Goal: Navigation & Orientation: Find specific page/section

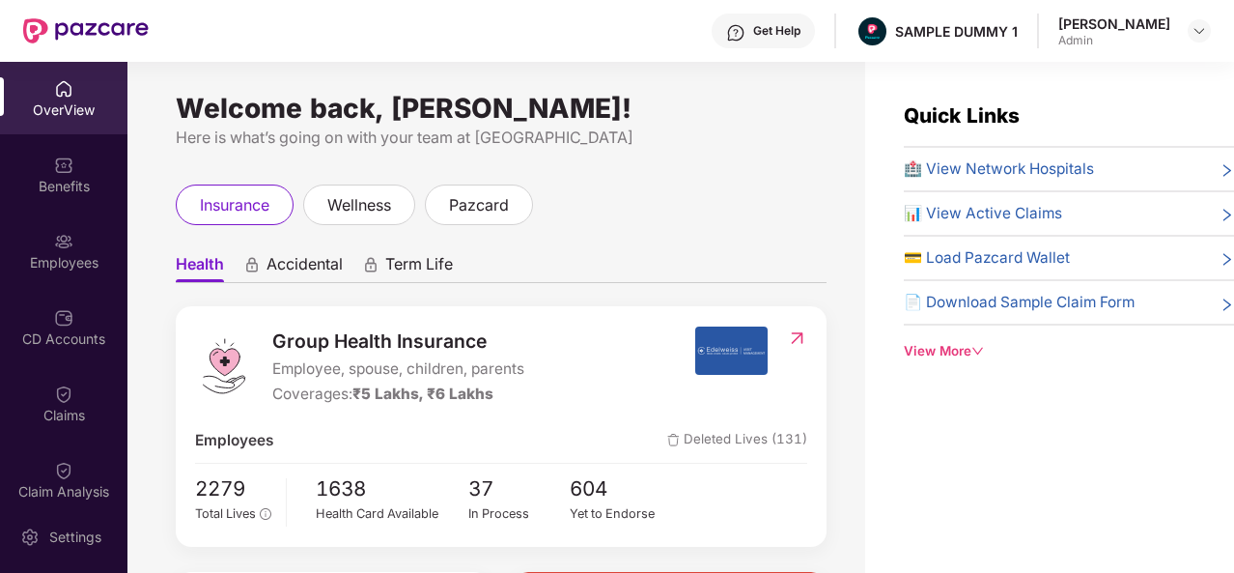
drag, startPoint x: 1173, startPoint y: 20, endPoint x: 1085, endPoint y: 14, distance: 88.1
click at [1085, 14] on div "Tanishq Sharma Admin" at bounding box center [1135, 31] width 153 height 34
click at [997, 54] on div "Get Help SAMPLE DUMMY 1 Tanishq Sharma Admin" at bounding box center [680, 31] width 1062 height 62
click at [778, 25] on div "Get Help" at bounding box center [776, 30] width 47 height 15
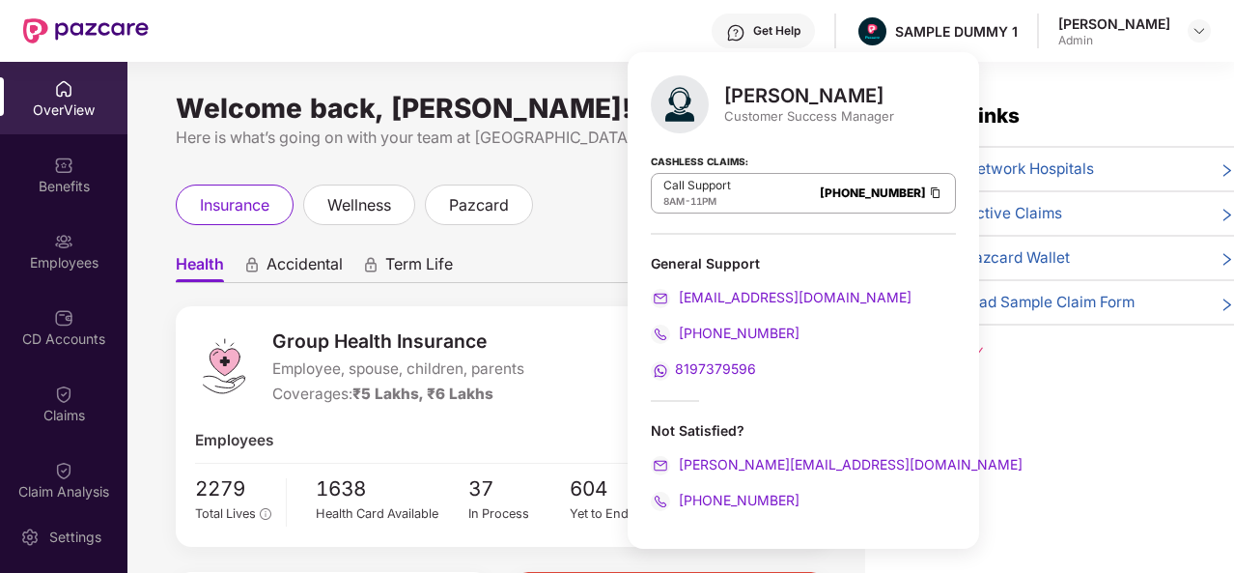
click at [604, 203] on div "insurance wellness pazcard" at bounding box center [501, 204] width 651 height 41
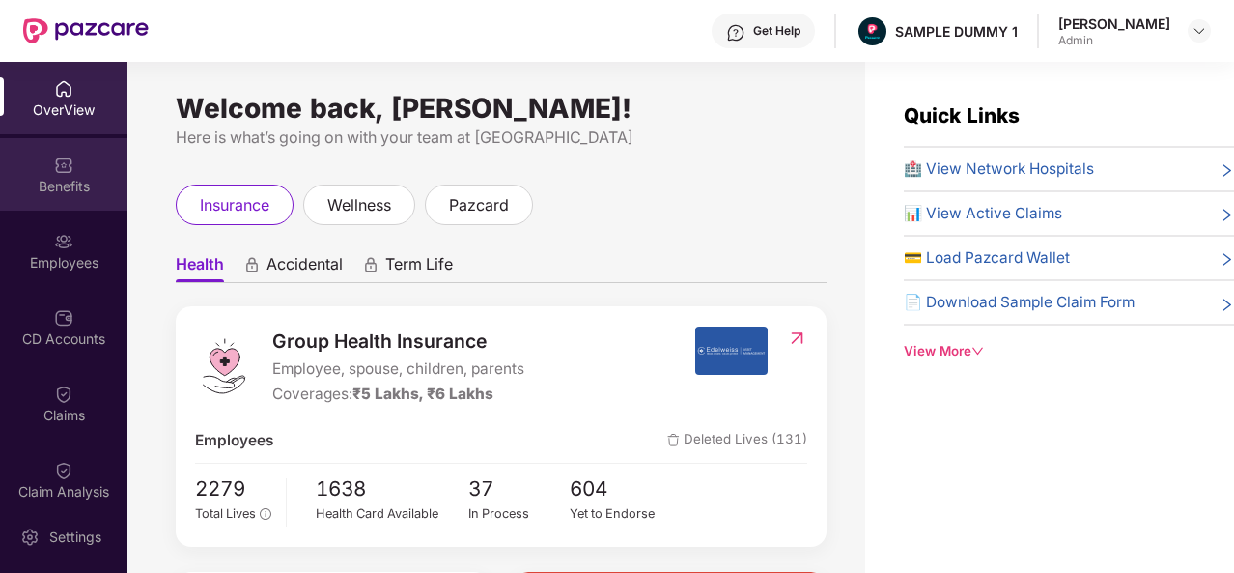
click at [62, 177] on div "Benefits" at bounding box center [63, 186] width 127 height 19
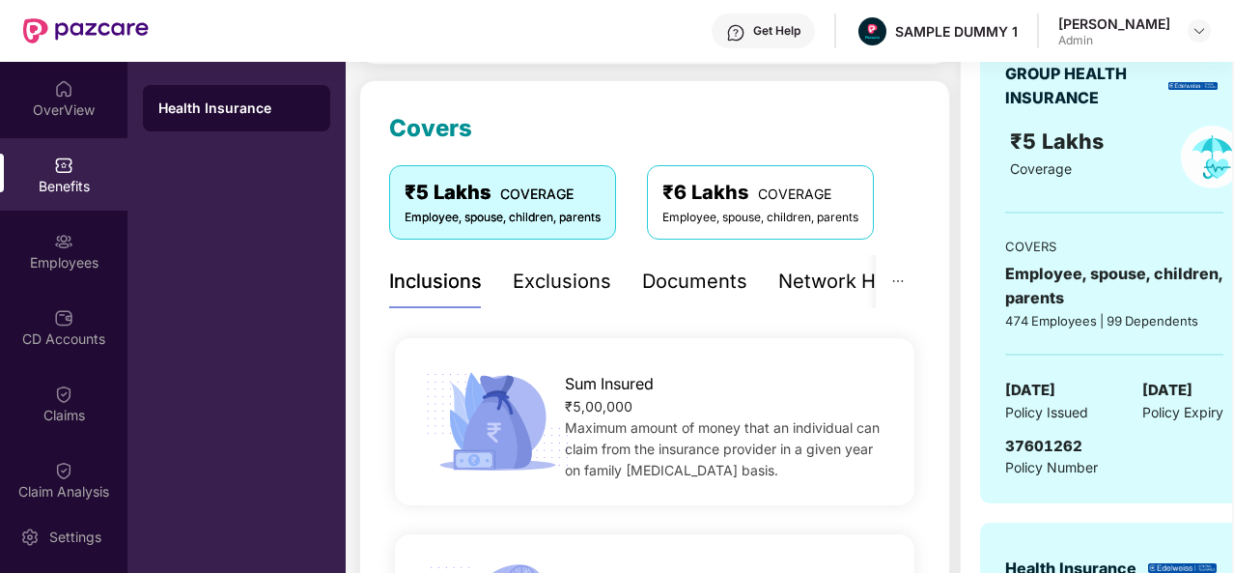
scroll to position [231, 0]
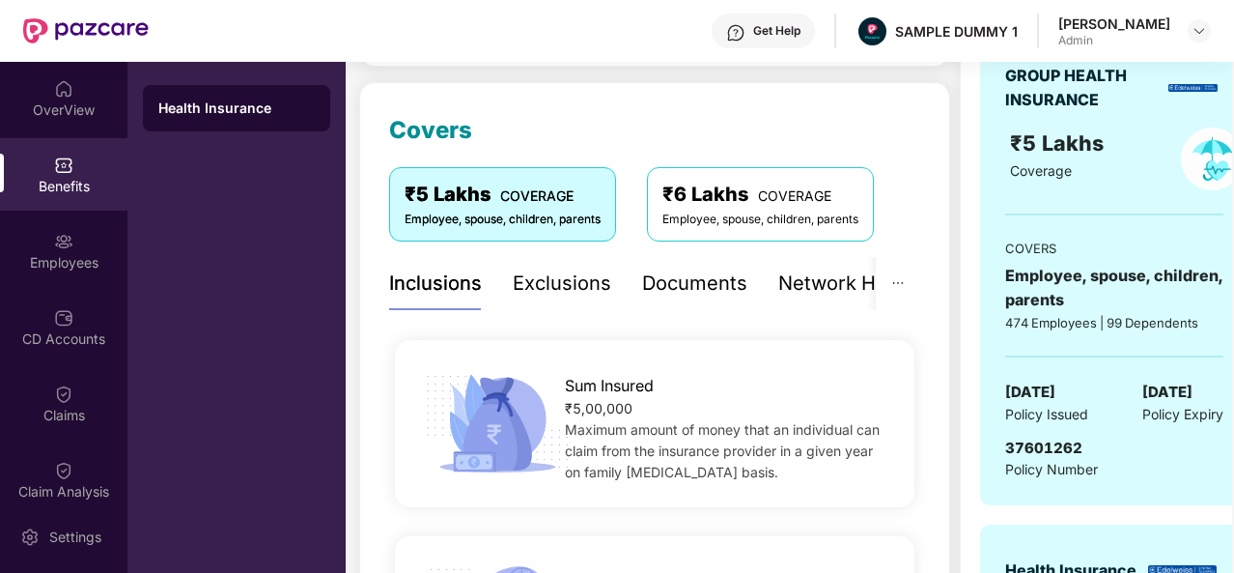
click at [541, 285] on div "Exclusions" at bounding box center [562, 284] width 99 height 30
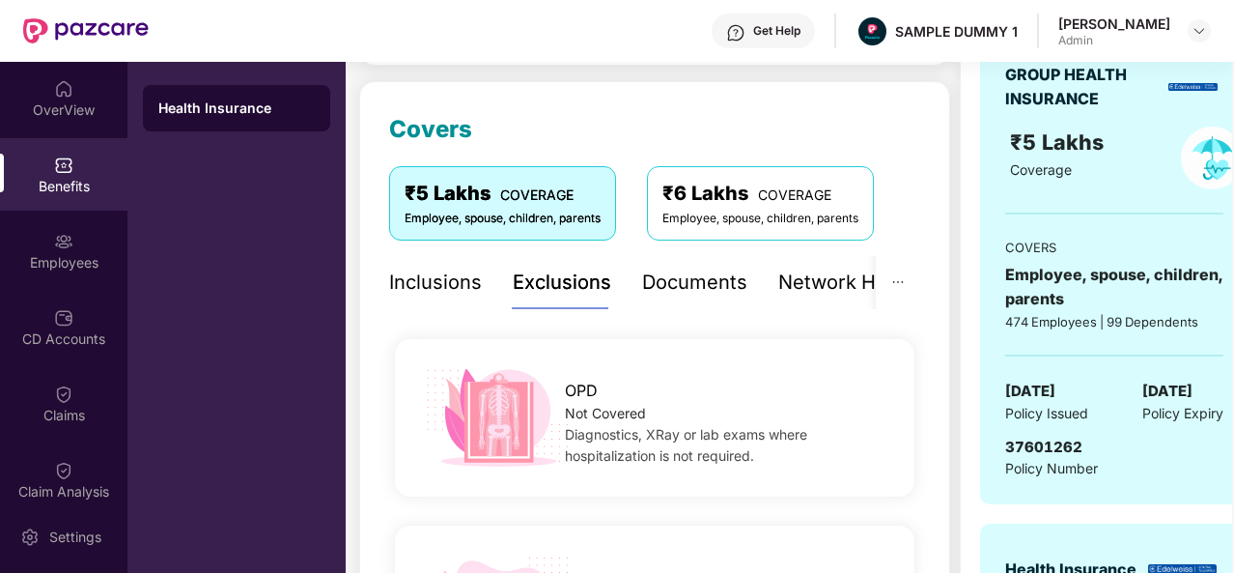
scroll to position [145, 0]
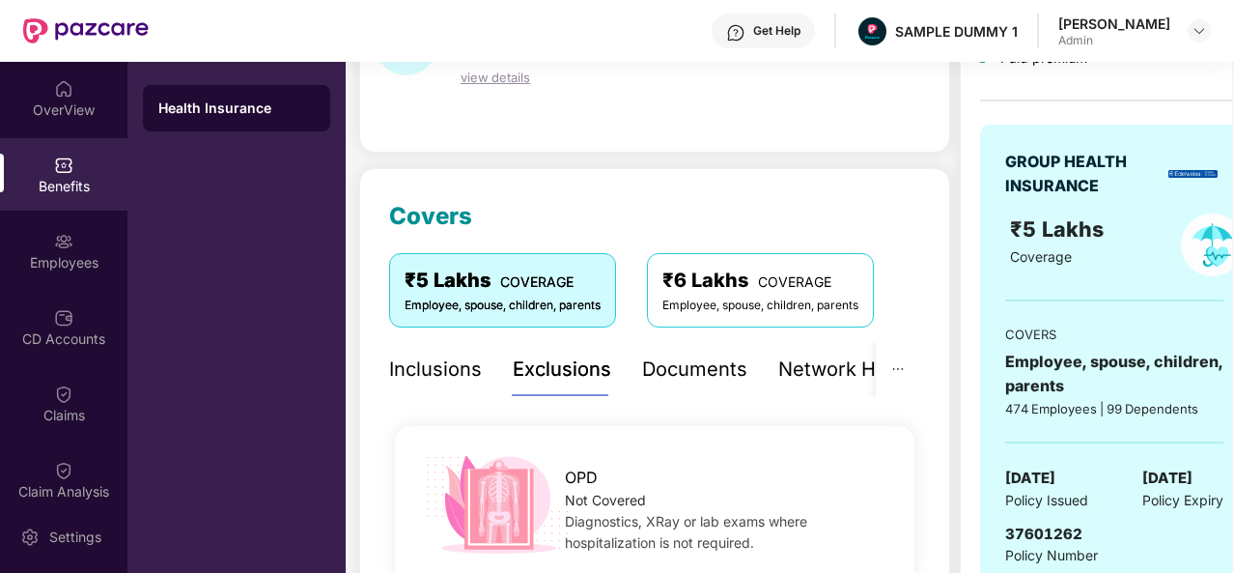
click at [709, 380] on div "Documents" at bounding box center [694, 369] width 105 height 30
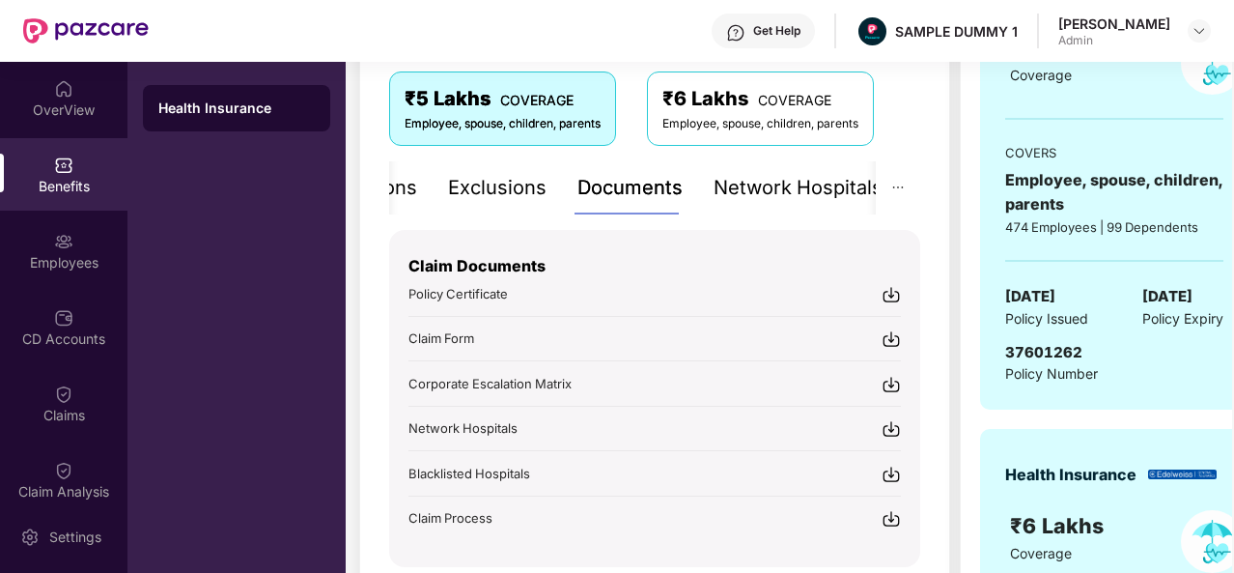
scroll to position [327, 0]
click at [811, 194] on div "Network Hospitals" at bounding box center [797, 187] width 169 height 30
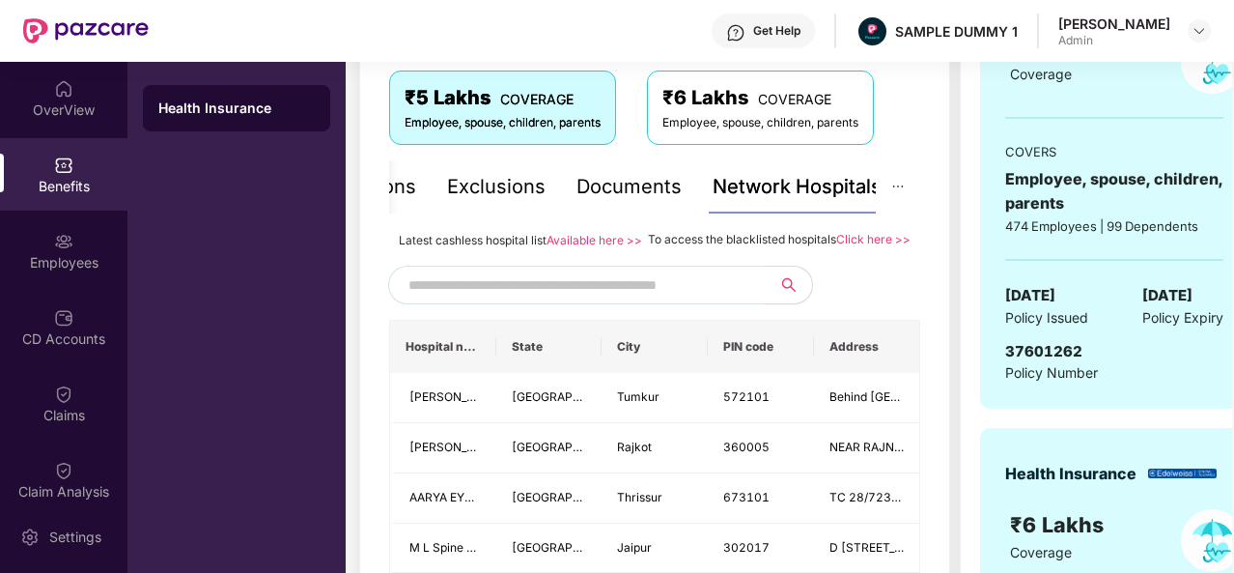
click at [482, 299] on input "text" at bounding box center [574, 284] width 330 height 29
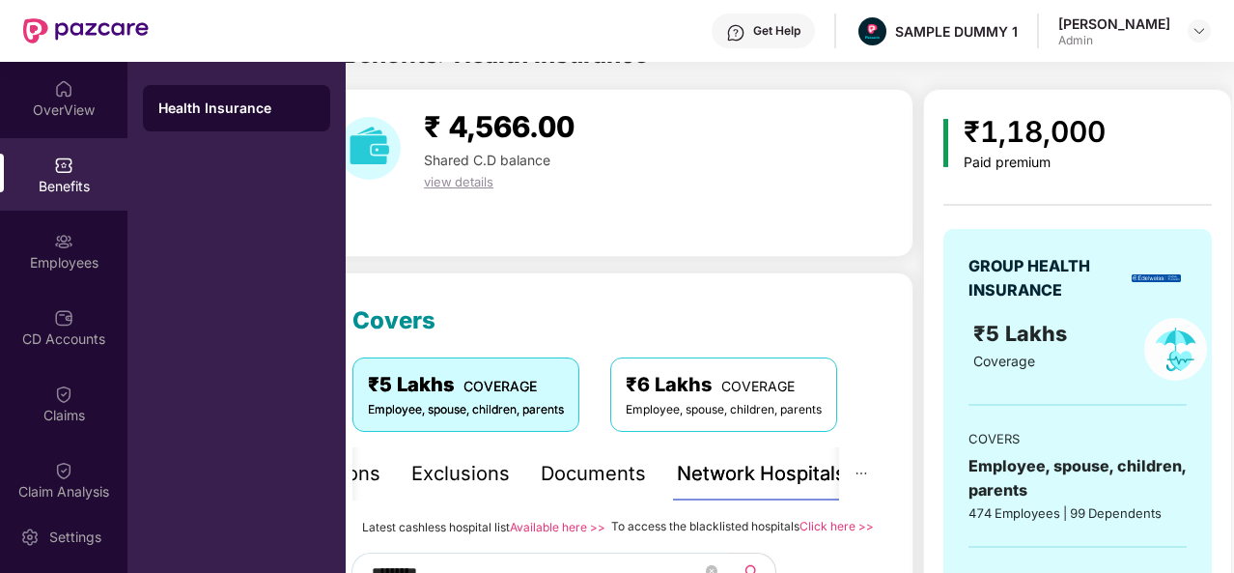
scroll to position [0, 0]
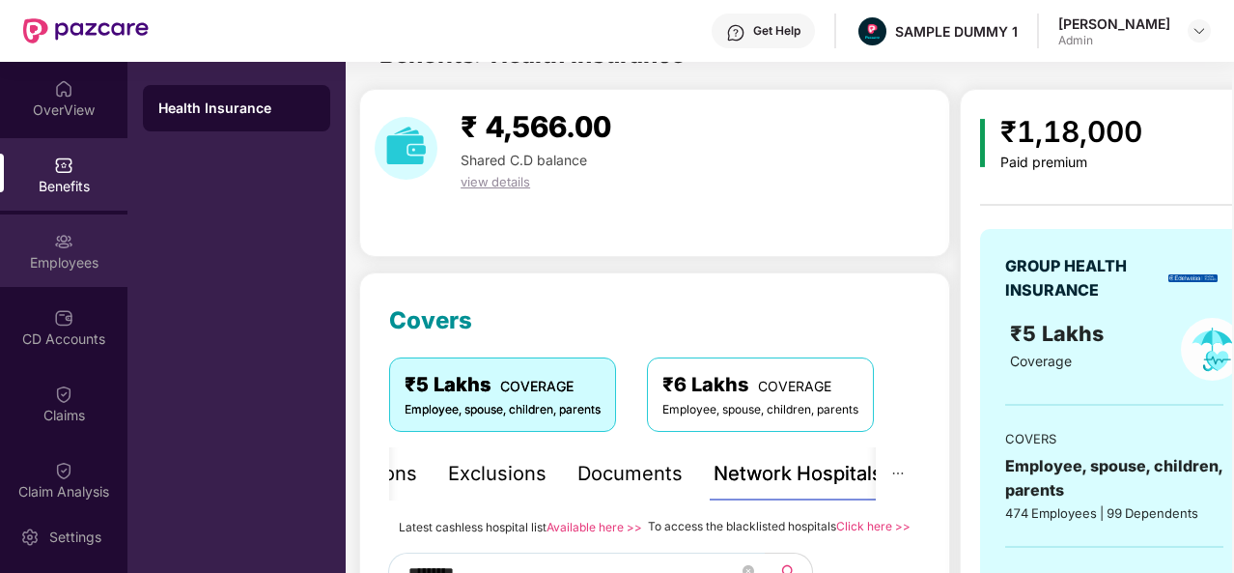
type input "*********"
click at [68, 239] on img at bounding box center [63, 241] width 19 height 19
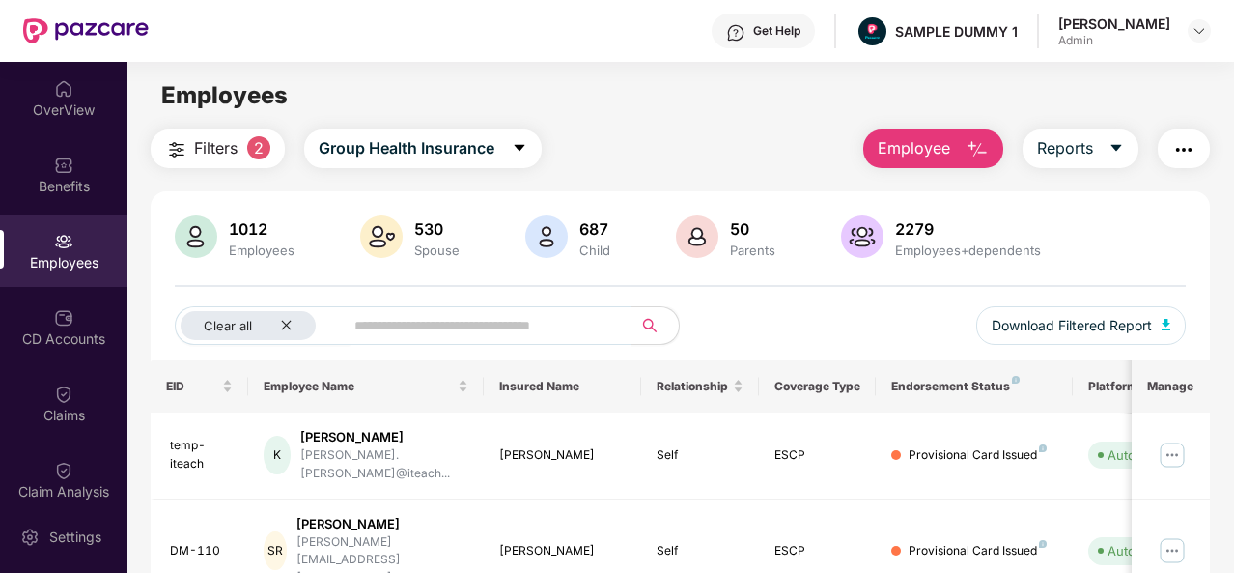
click at [956, 152] on button "Employee" at bounding box center [933, 148] width 140 height 39
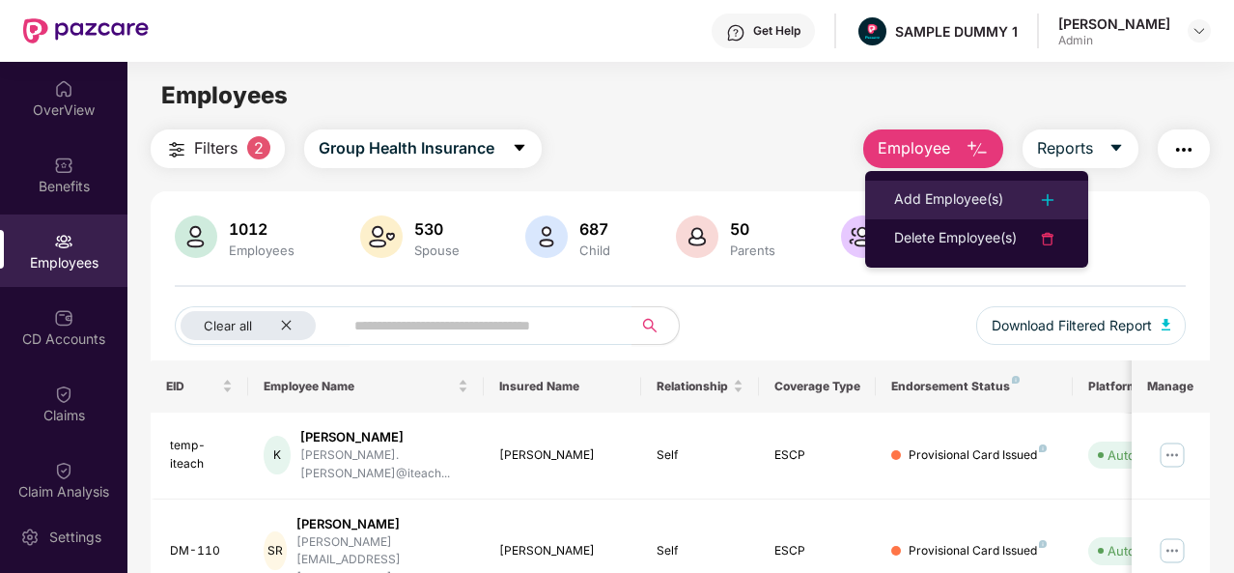
click at [945, 208] on div "Add Employee(s)" at bounding box center [948, 199] width 109 height 23
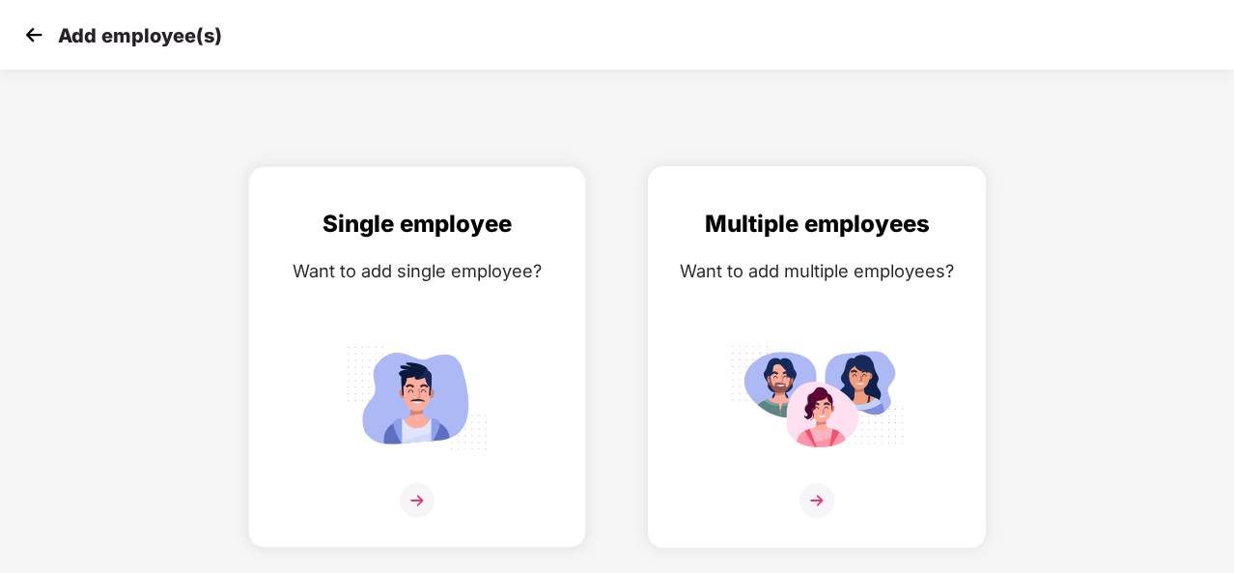
click at [829, 506] on img at bounding box center [817, 500] width 35 height 35
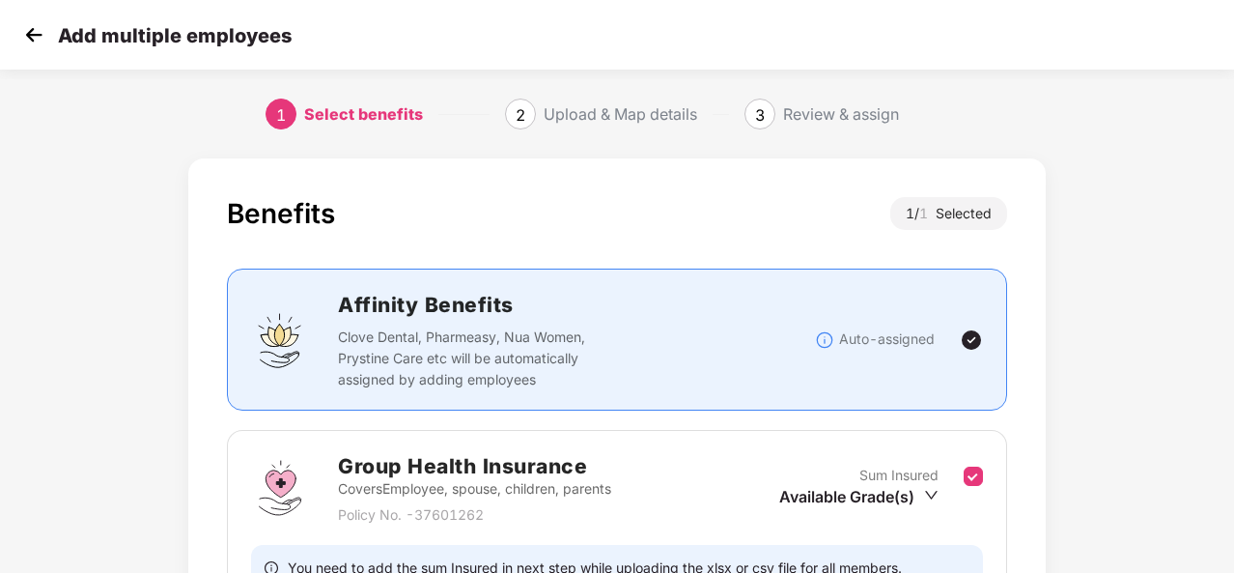
scroll to position [204, 0]
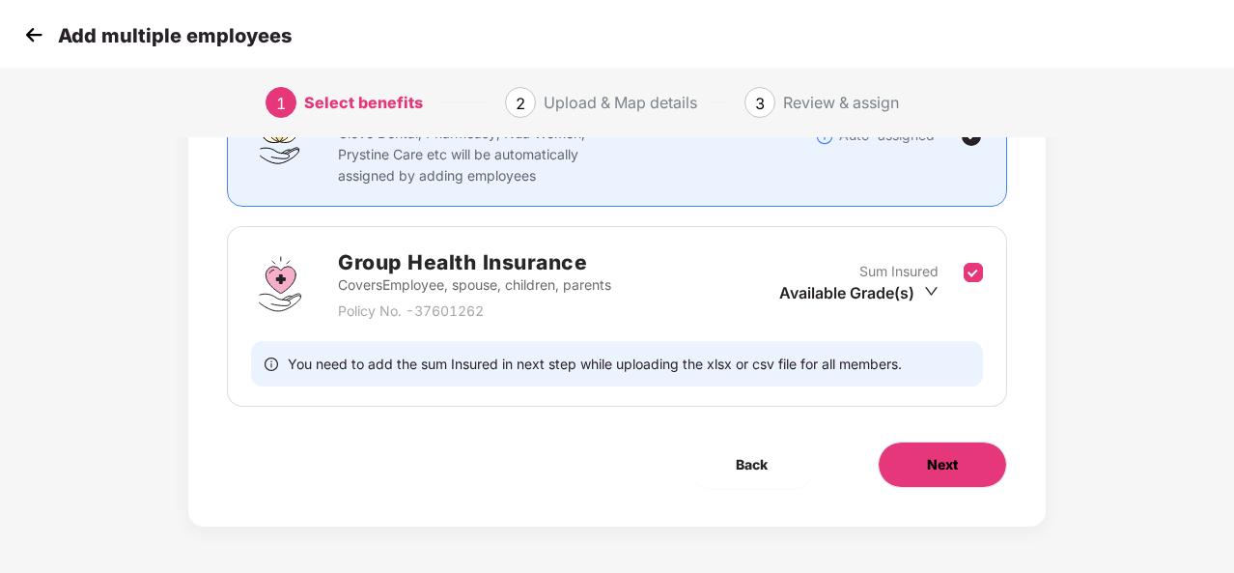
click at [921, 458] on button "Next" at bounding box center [942, 464] width 129 height 46
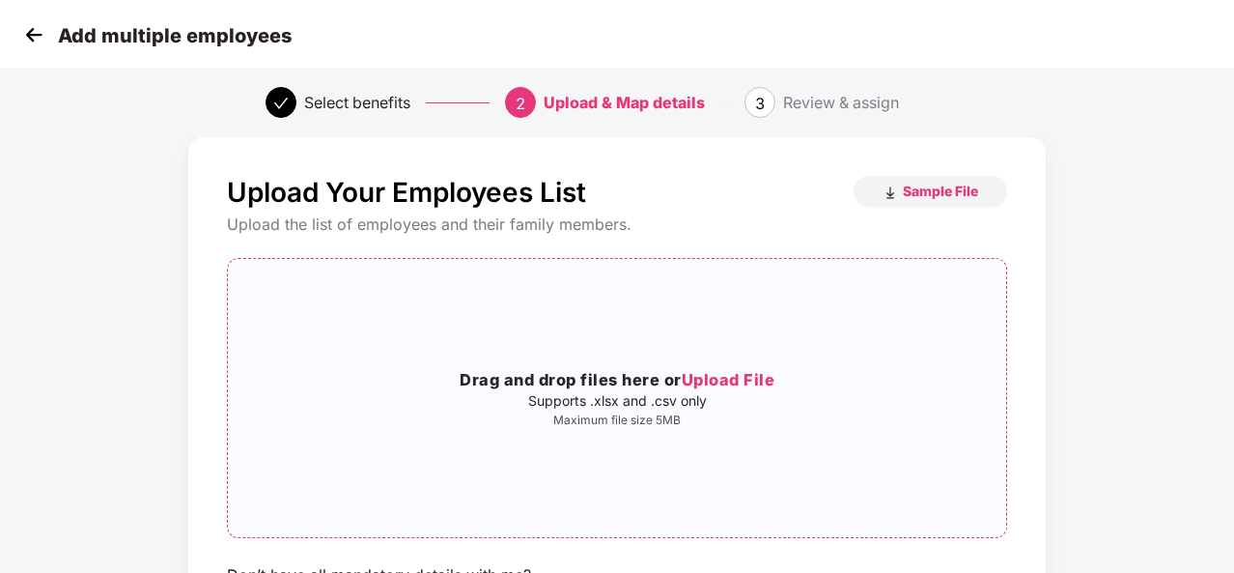
scroll to position [6, 0]
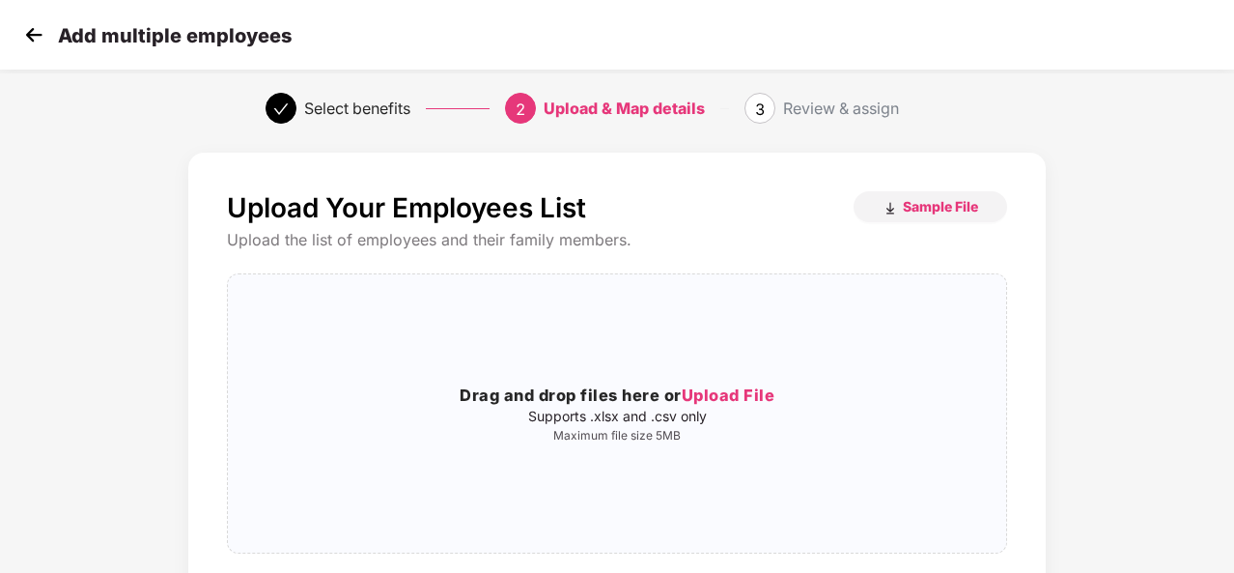
click at [23, 31] on img at bounding box center [33, 34] width 29 height 29
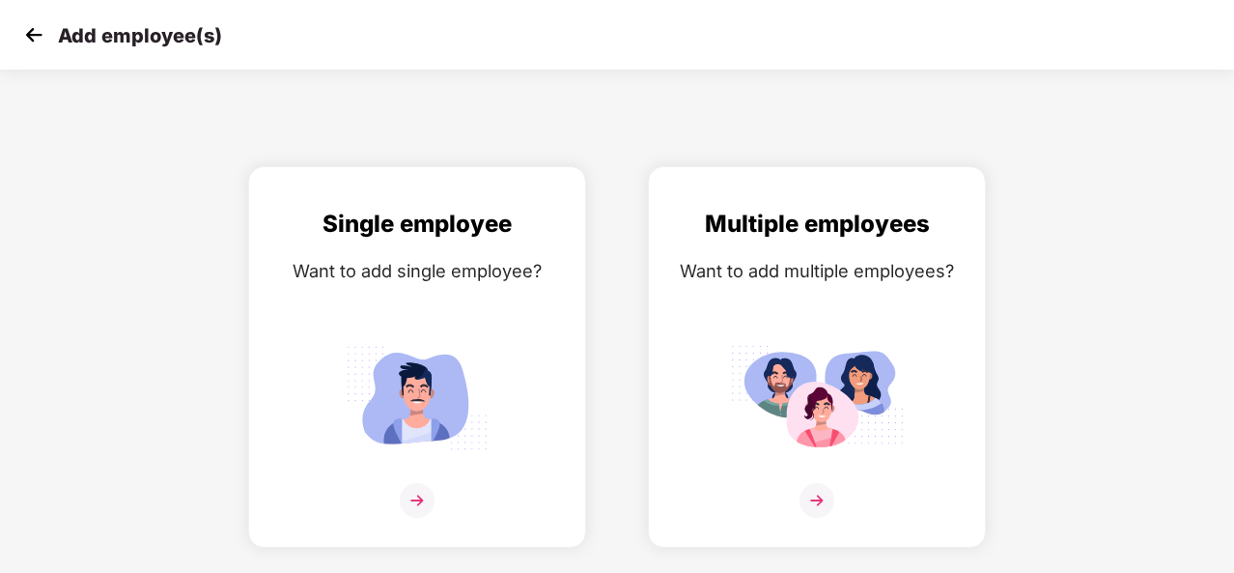
click at [23, 31] on img at bounding box center [33, 34] width 29 height 29
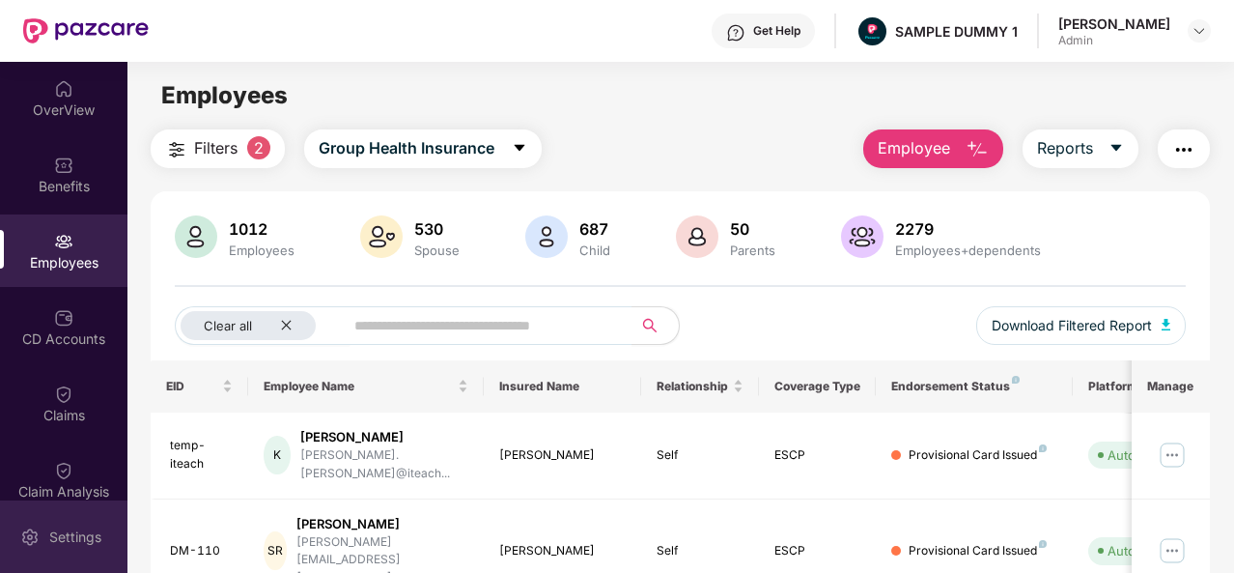
click at [89, 521] on div "Settings" at bounding box center [63, 536] width 127 height 72
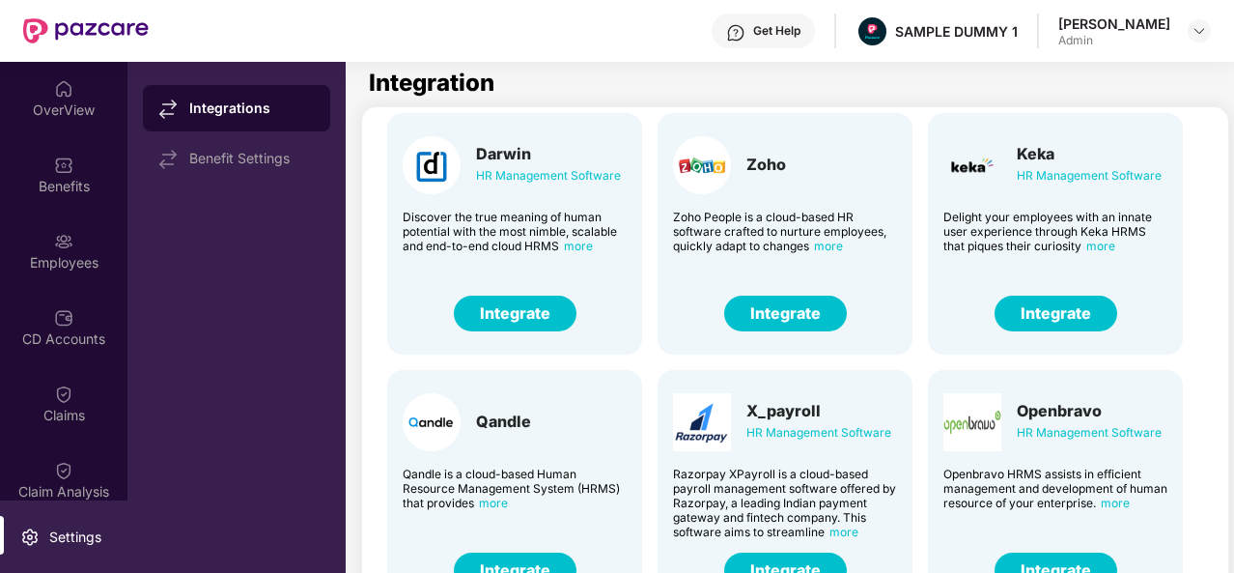
scroll to position [41, 0]
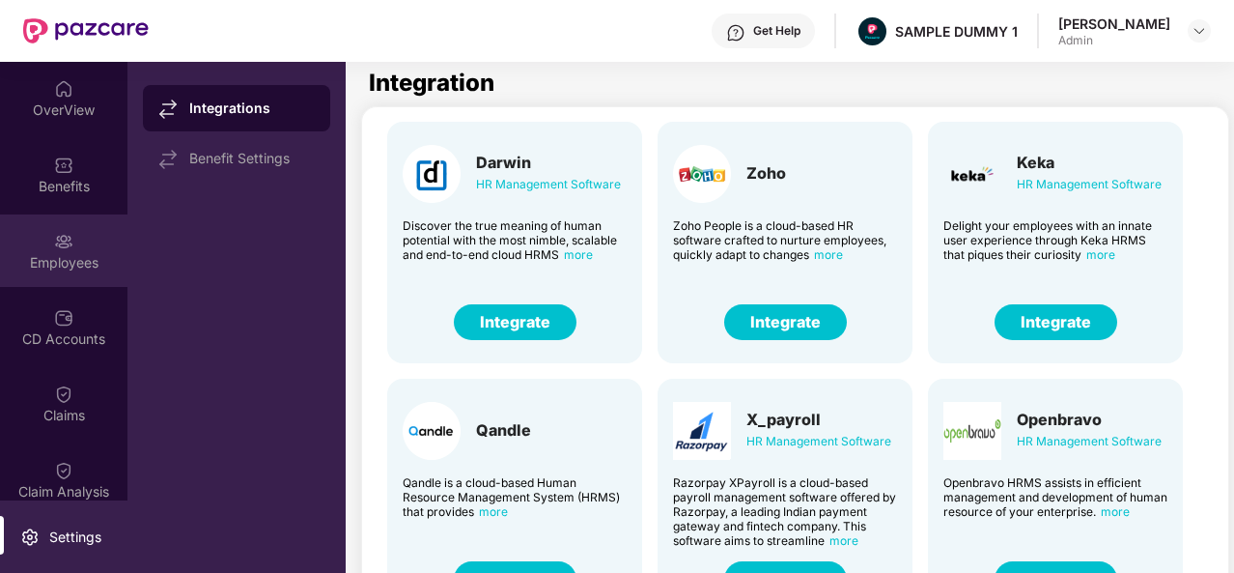
click at [46, 256] on div "Employees" at bounding box center [63, 262] width 127 height 19
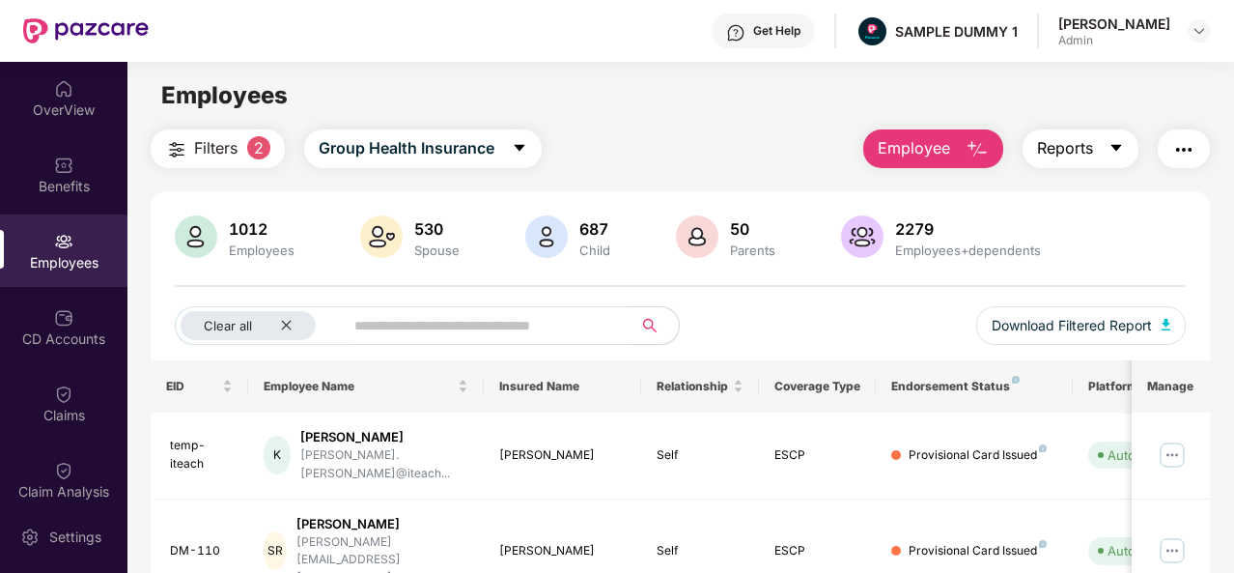
click at [1113, 146] on icon "caret-down" at bounding box center [1116, 147] width 15 height 15
click at [1191, 140] on img "button" at bounding box center [1184, 149] width 23 height 23
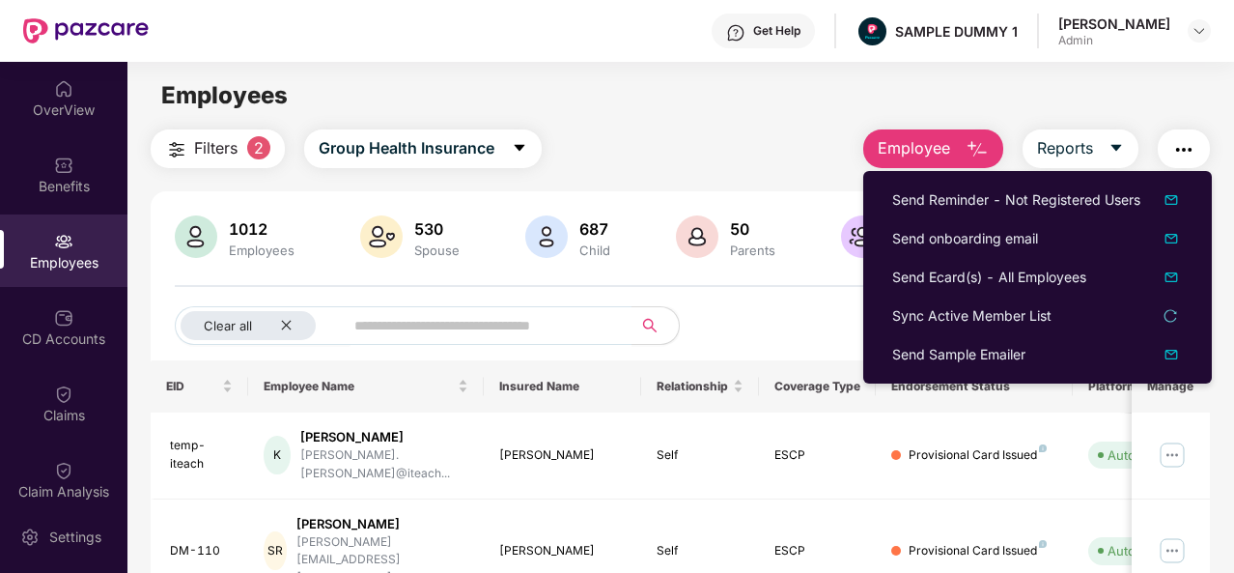
click at [1194, 156] on img "button" at bounding box center [1184, 149] width 23 height 23
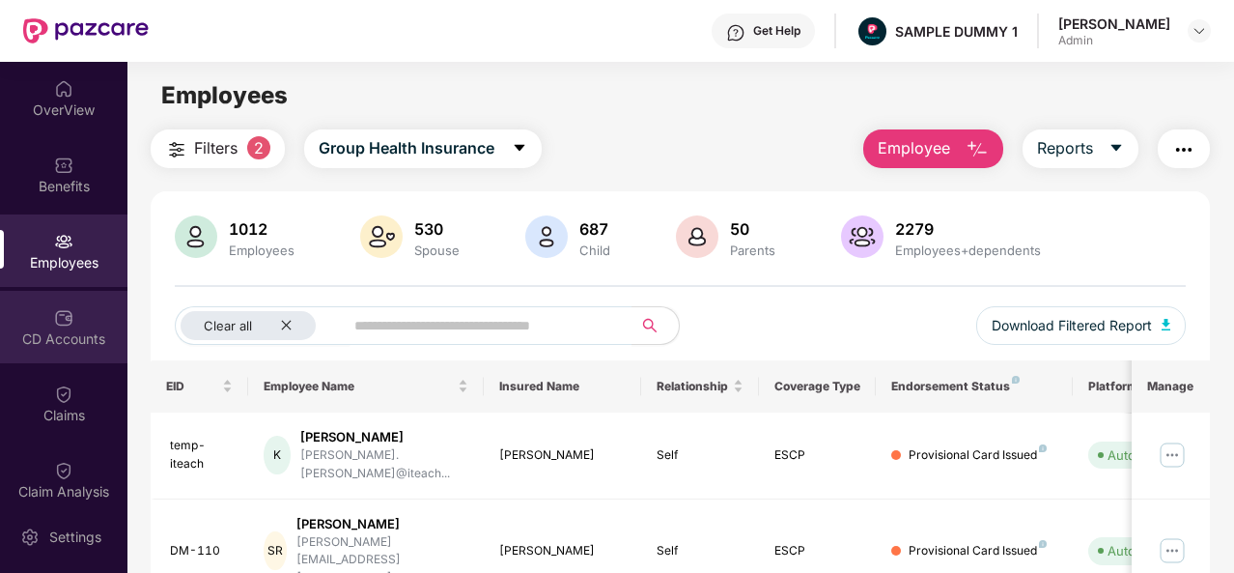
click at [70, 327] on div "CD Accounts" at bounding box center [63, 327] width 127 height 72
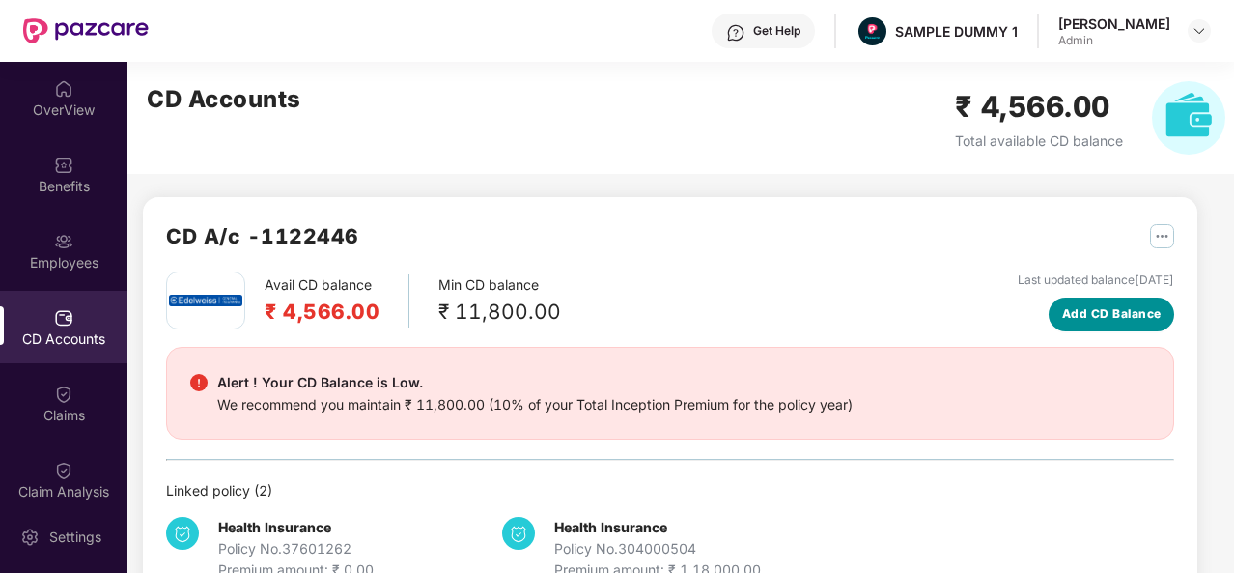
click at [1093, 321] on span "Add CD Balance" at bounding box center [1111, 314] width 99 height 18
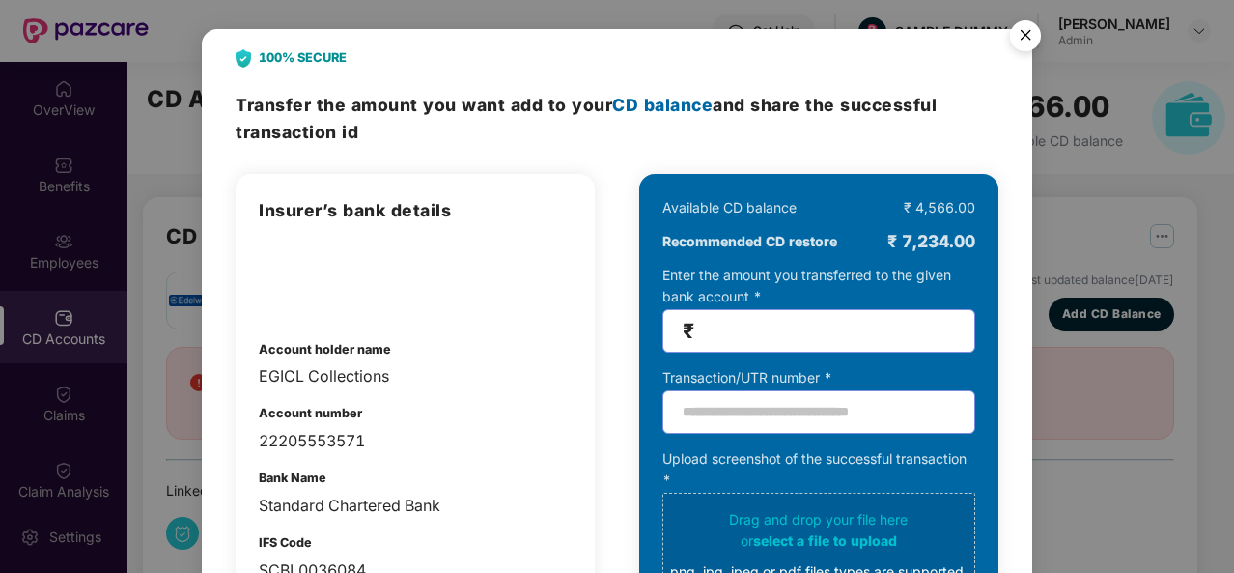
click at [1032, 28] on img "Close" at bounding box center [1026, 39] width 54 height 54
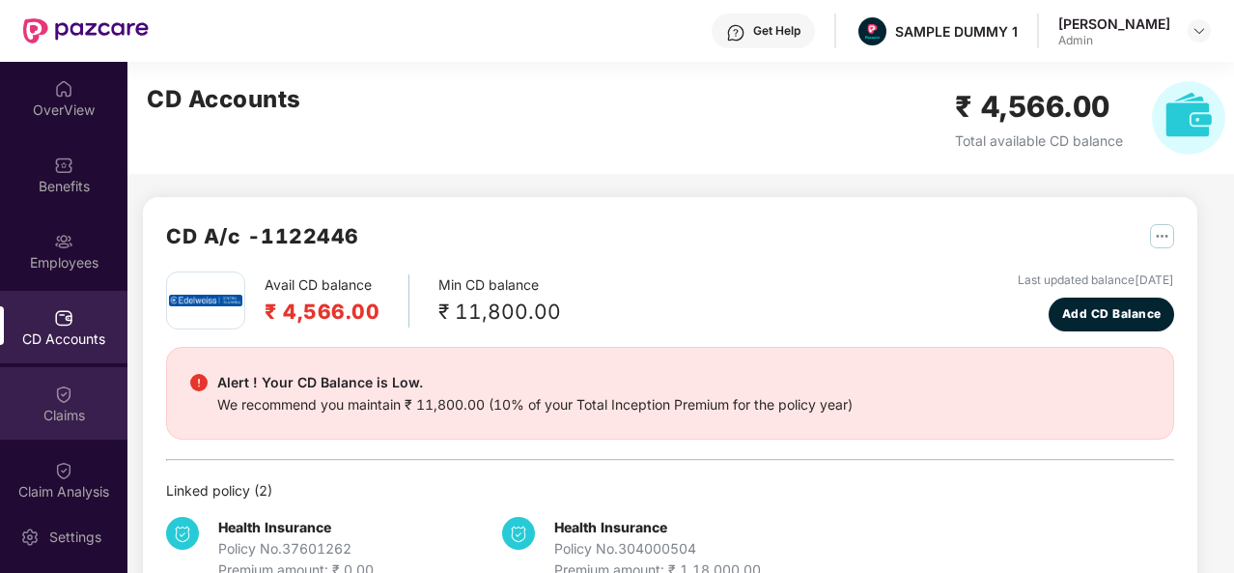
click at [74, 387] on div "Claims" at bounding box center [63, 403] width 127 height 72
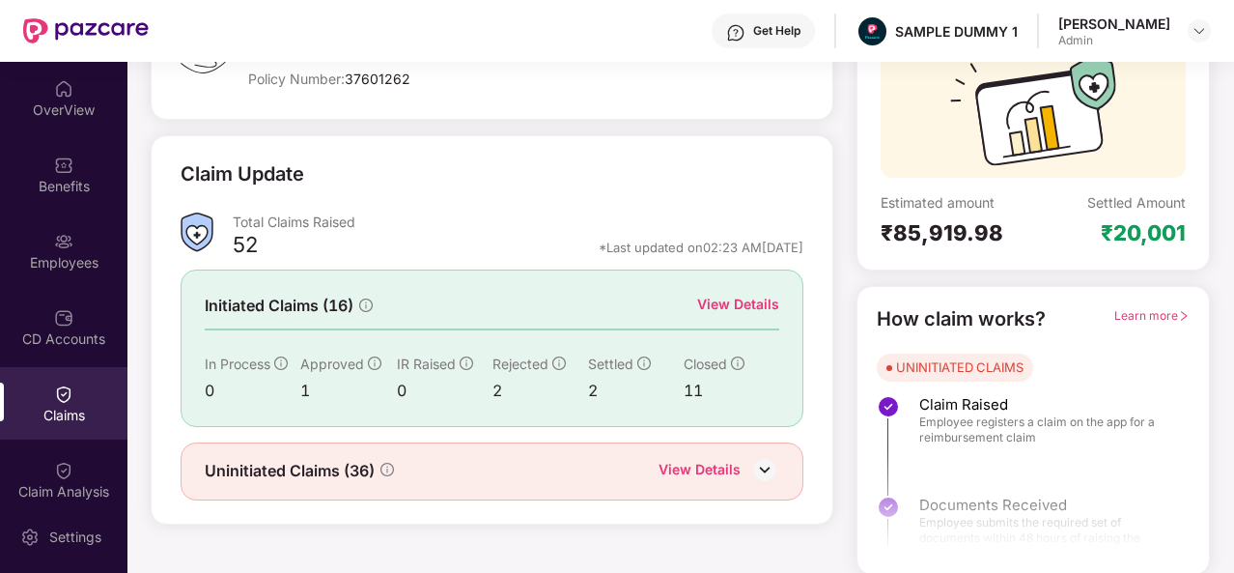
scroll to position [182, 0]
click at [746, 302] on div "View Details" at bounding box center [738, 304] width 82 height 21
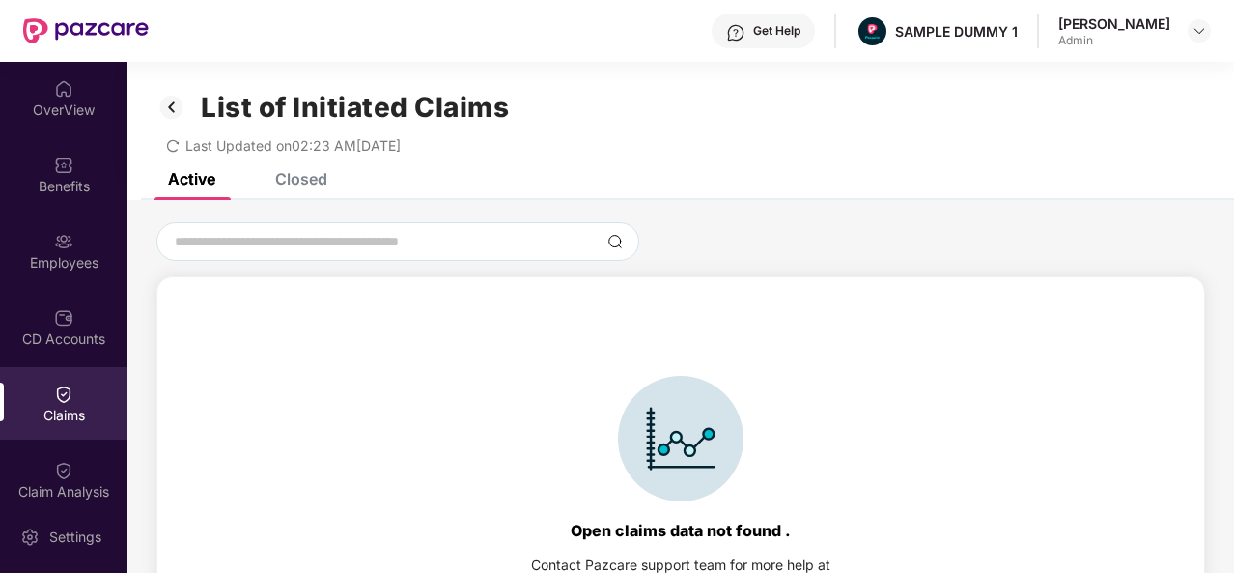
click at [293, 180] on div "Closed" at bounding box center [301, 178] width 52 height 19
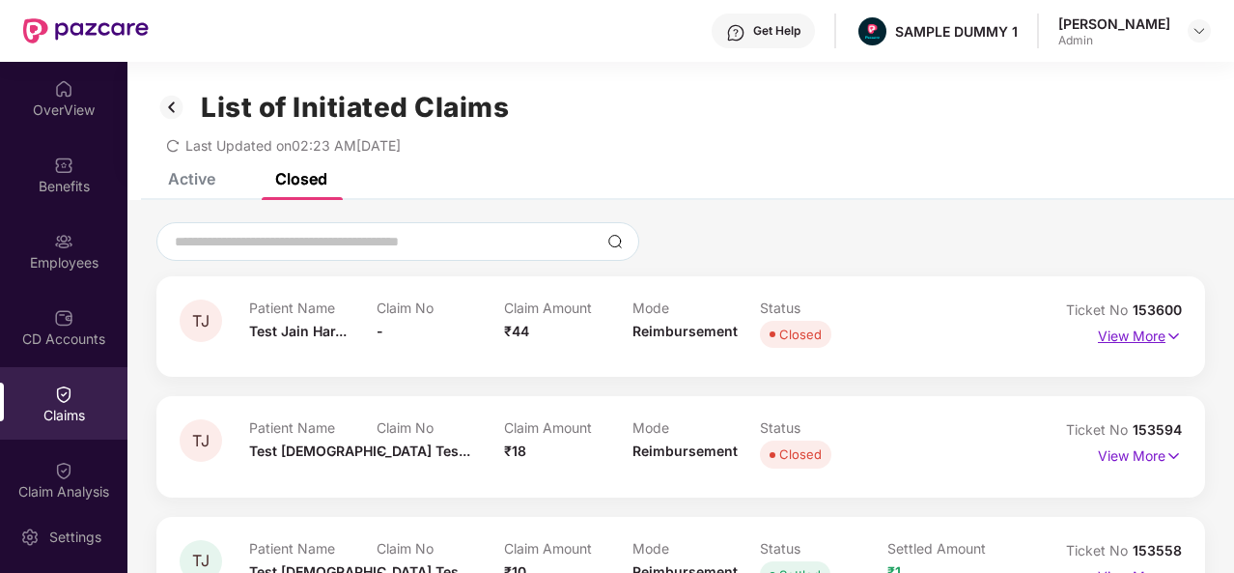
click at [1132, 334] on p "View More" at bounding box center [1140, 334] width 84 height 26
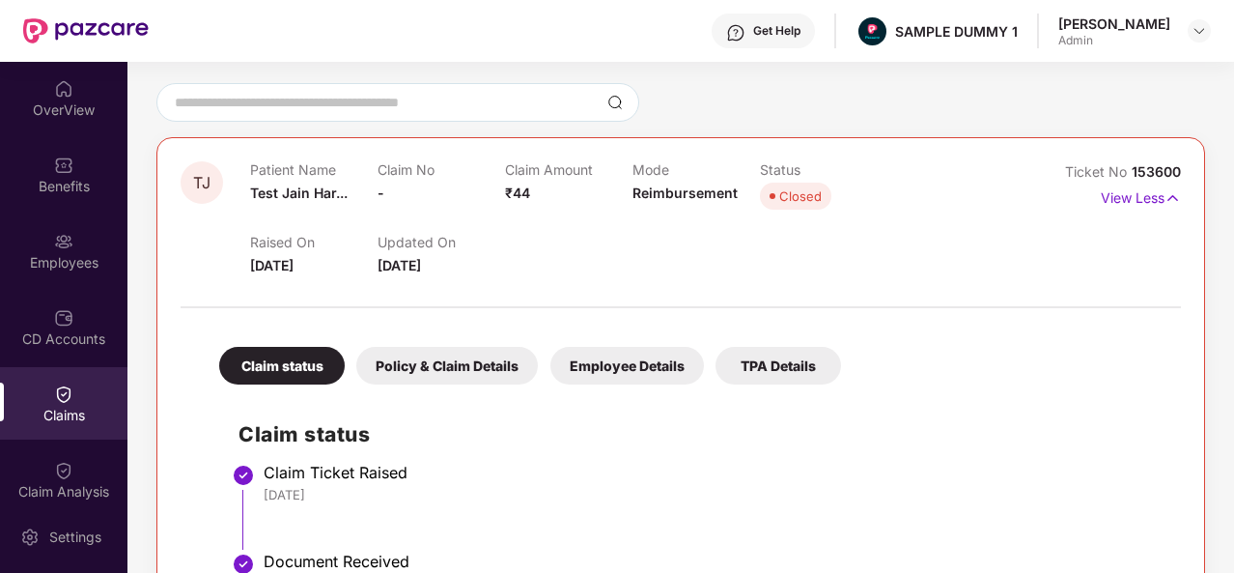
scroll to position [138, 0]
click at [480, 378] on div "Policy & Claim Details" at bounding box center [447, 367] width 182 height 38
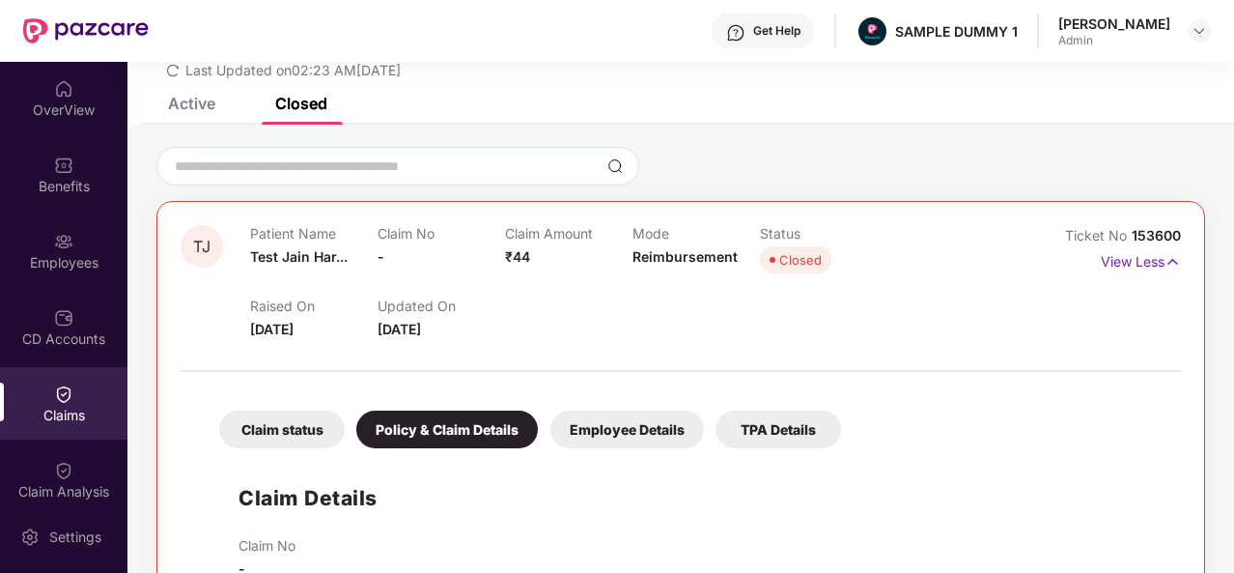
scroll to position [0, 0]
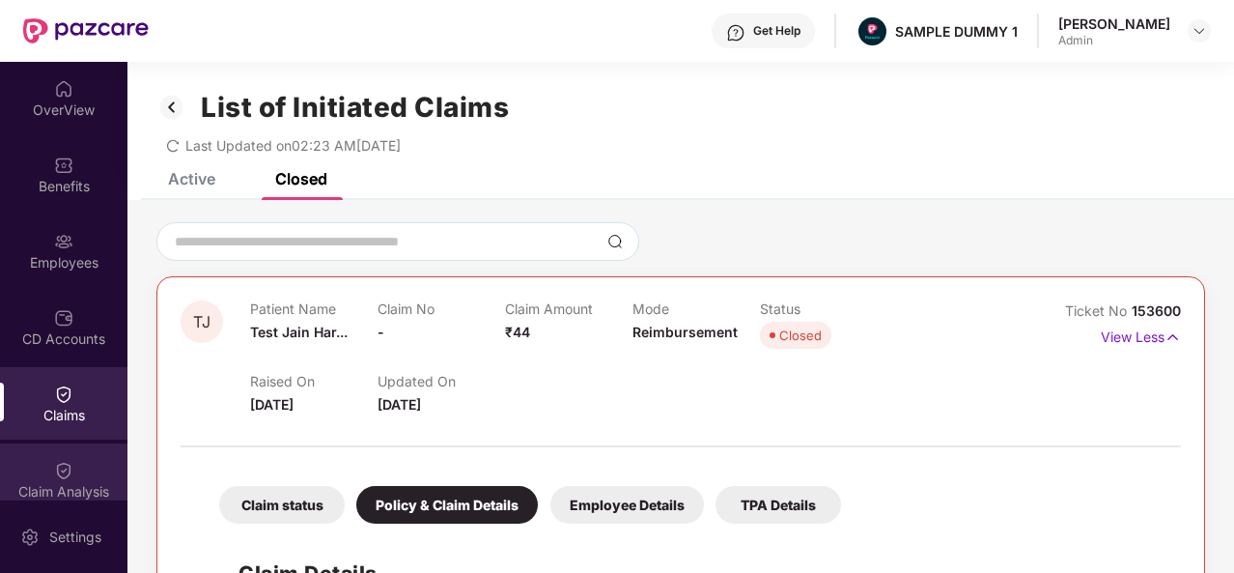
click at [84, 484] on div "Claim Analysis" at bounding box center [63, 491] width 127 height 19
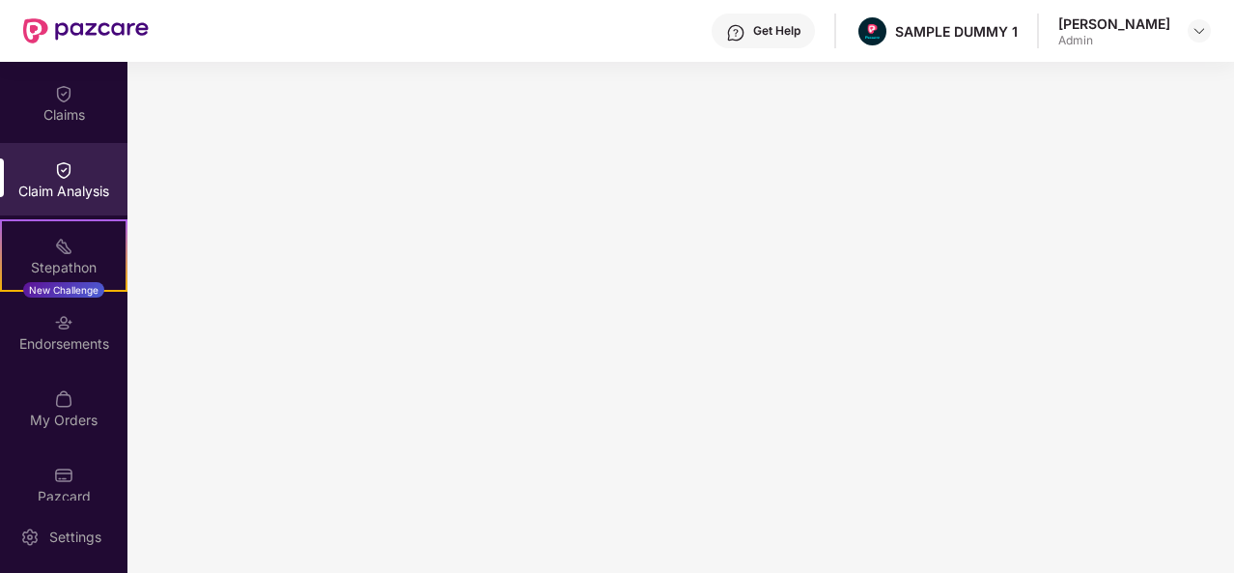
scroll to position [301, 0]
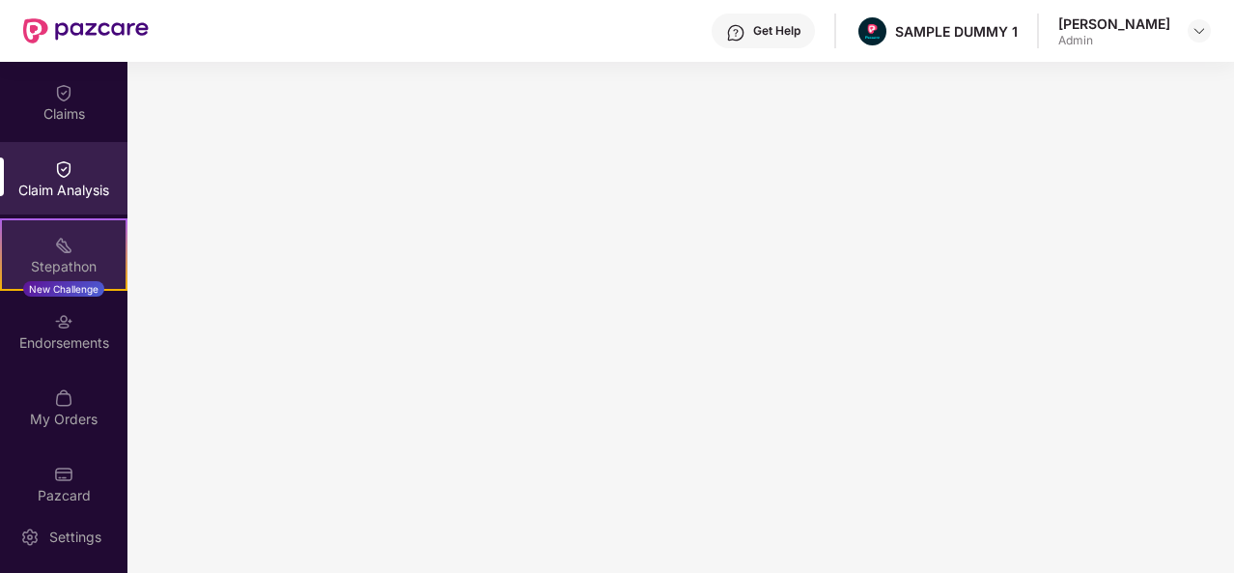
click at [50, 252] on div "Stepathon New Challenge" at bounding box center [63, 254] width 127 height 72
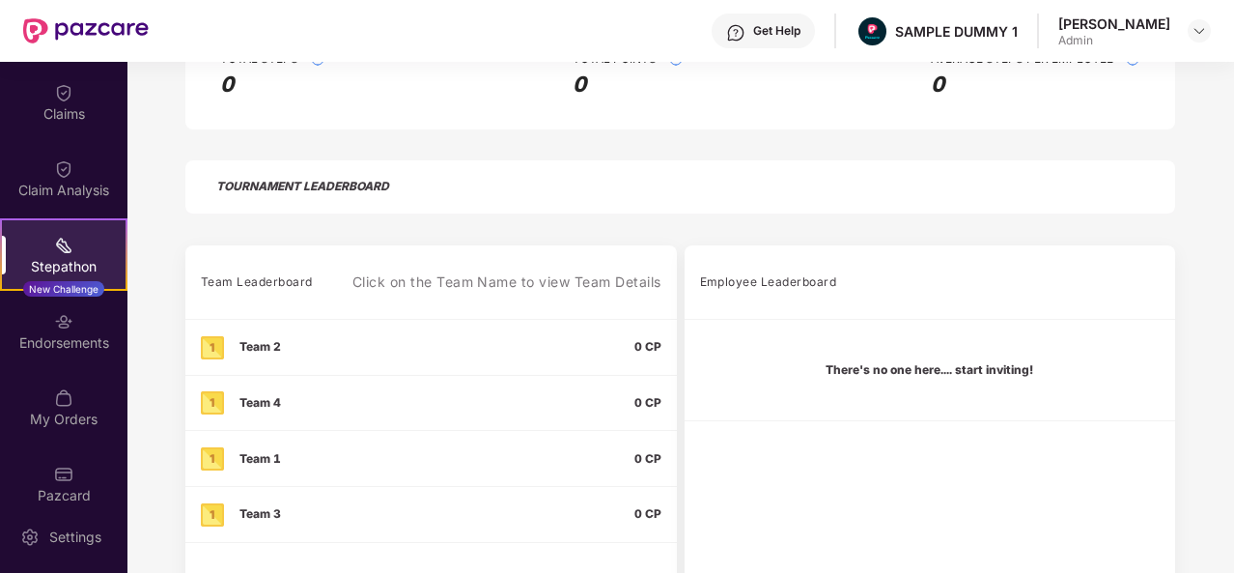
scroll to position [434, 0]
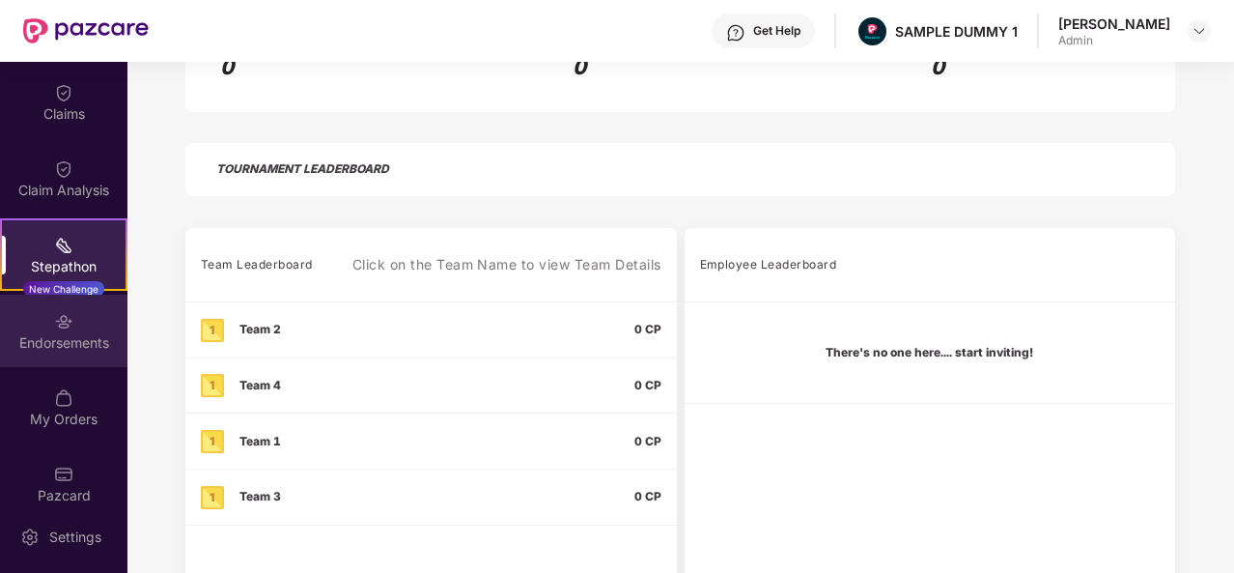
click at [61, 339] on div "Endorsements" at bounding box center [63, 342] width 127 height 19
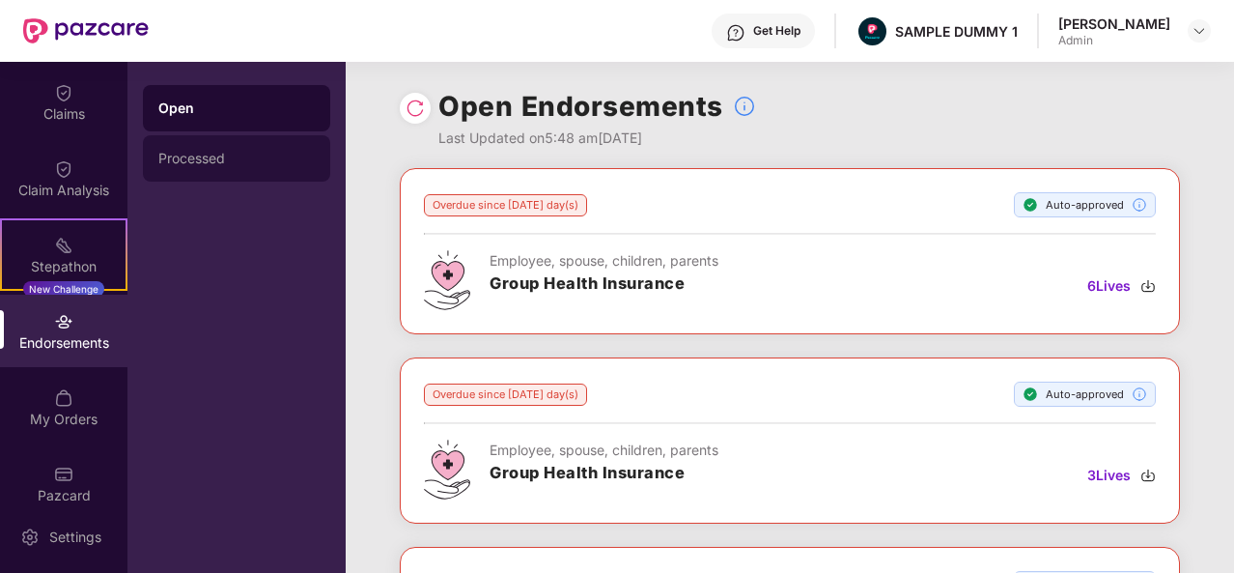
click at [284, 161] on div "Processed" at bounding box center [236, 158] width 156 height 15
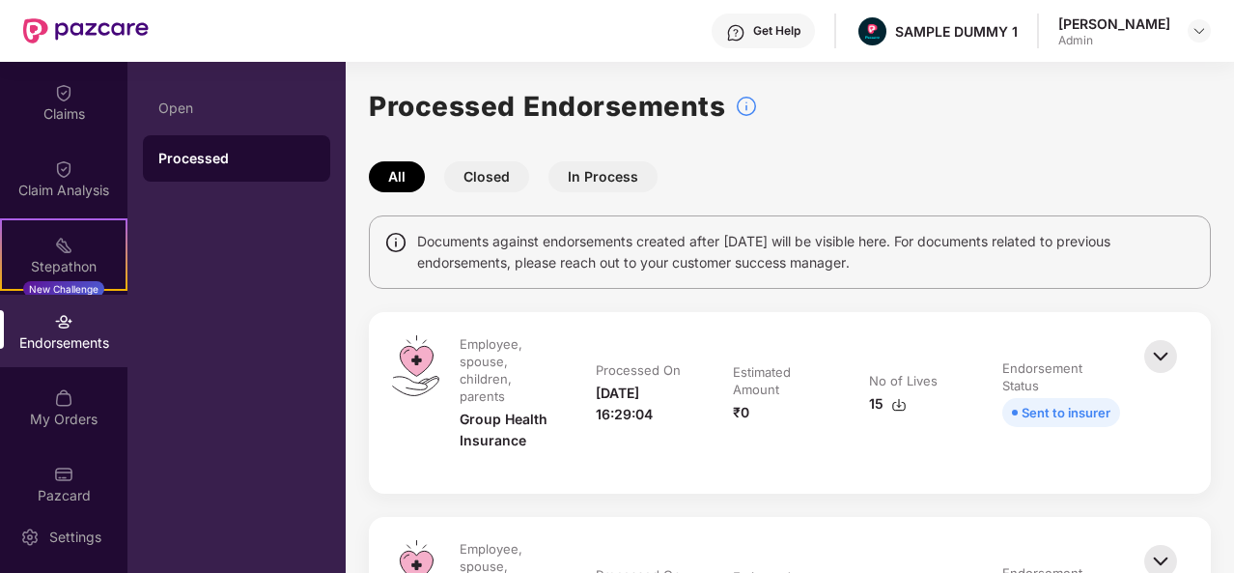
click at [1151, 358] on img at bounding box center [1161, 356] width 42 height 42
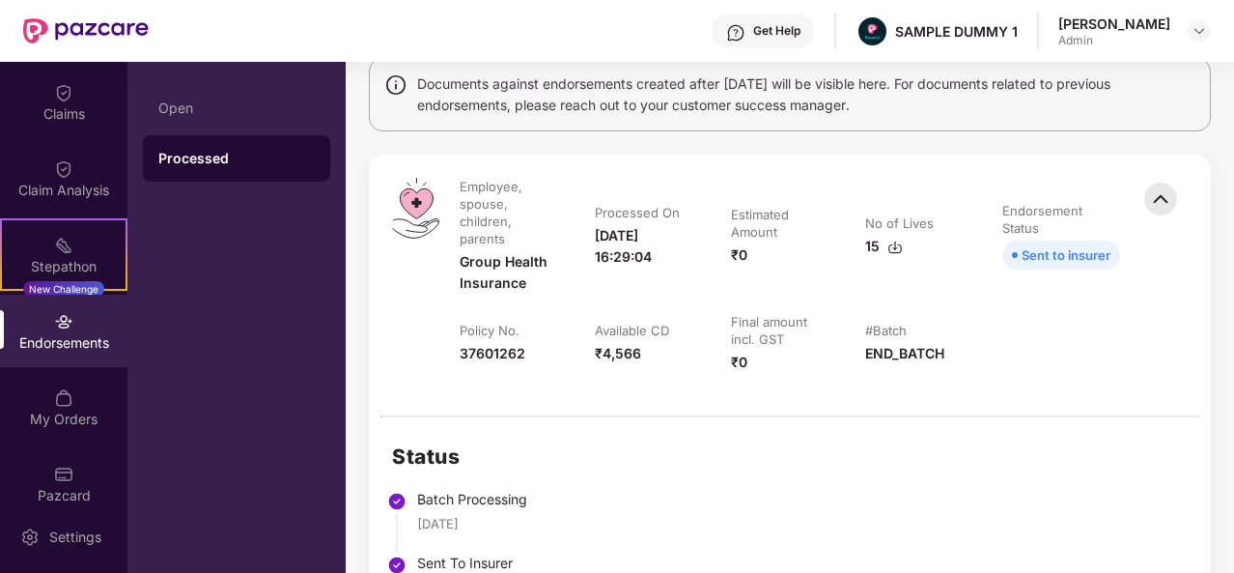
scroll to position [154, 0]
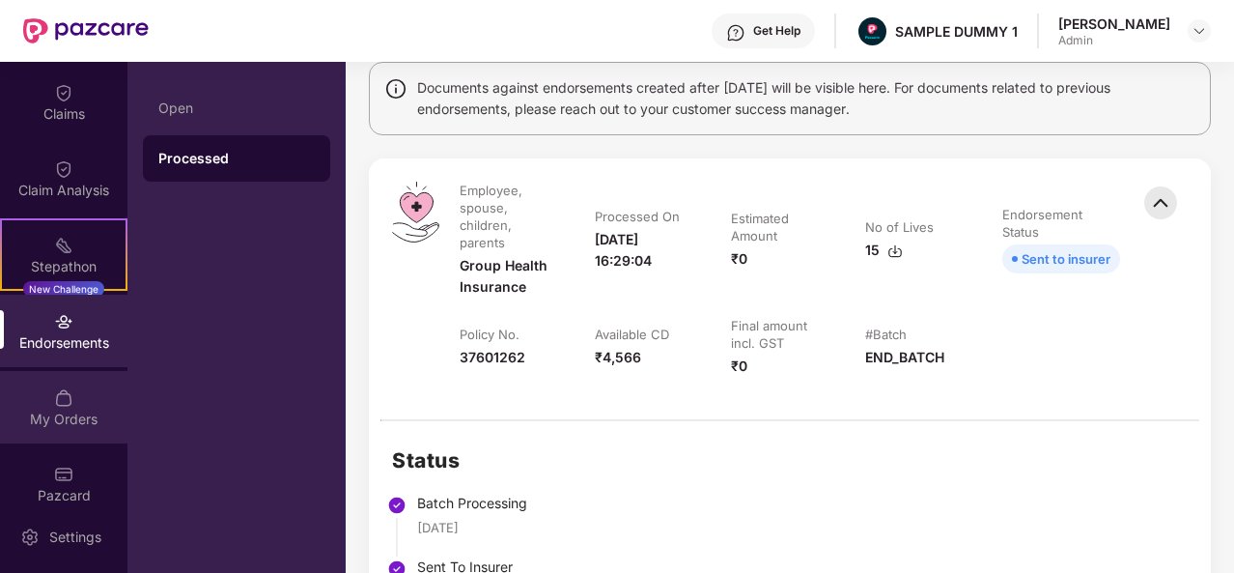
click at [79, 422] on div "My Orders" at bounding box center [63, 419] width 127 height 19
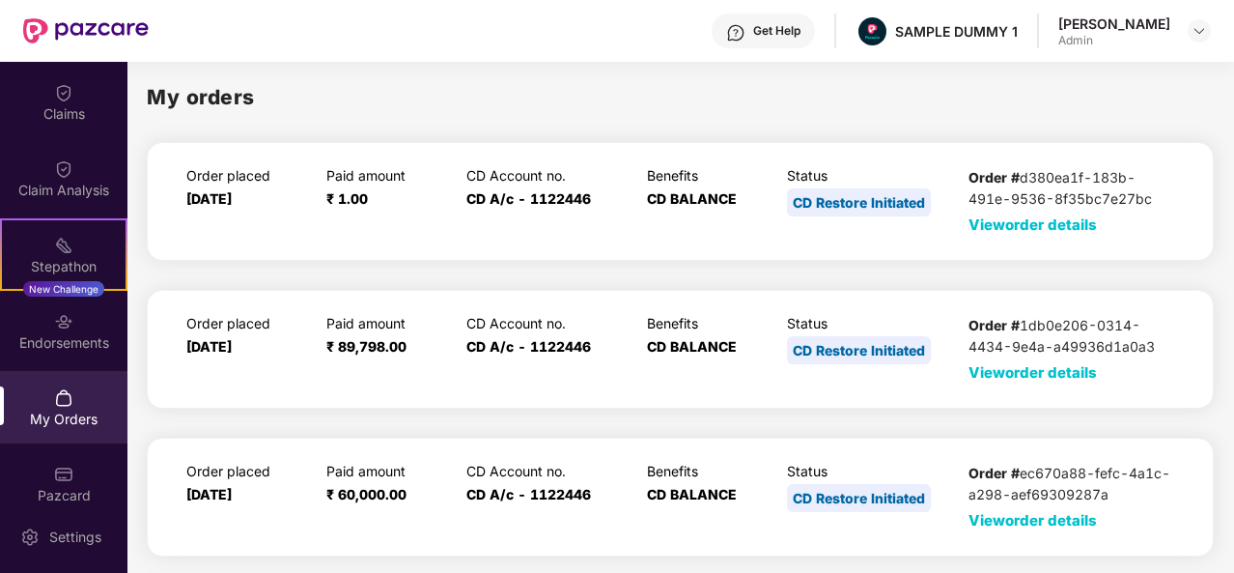
click at [998, 376] on span "View order details" at bounding box center [1033, 372] width 128 height 18
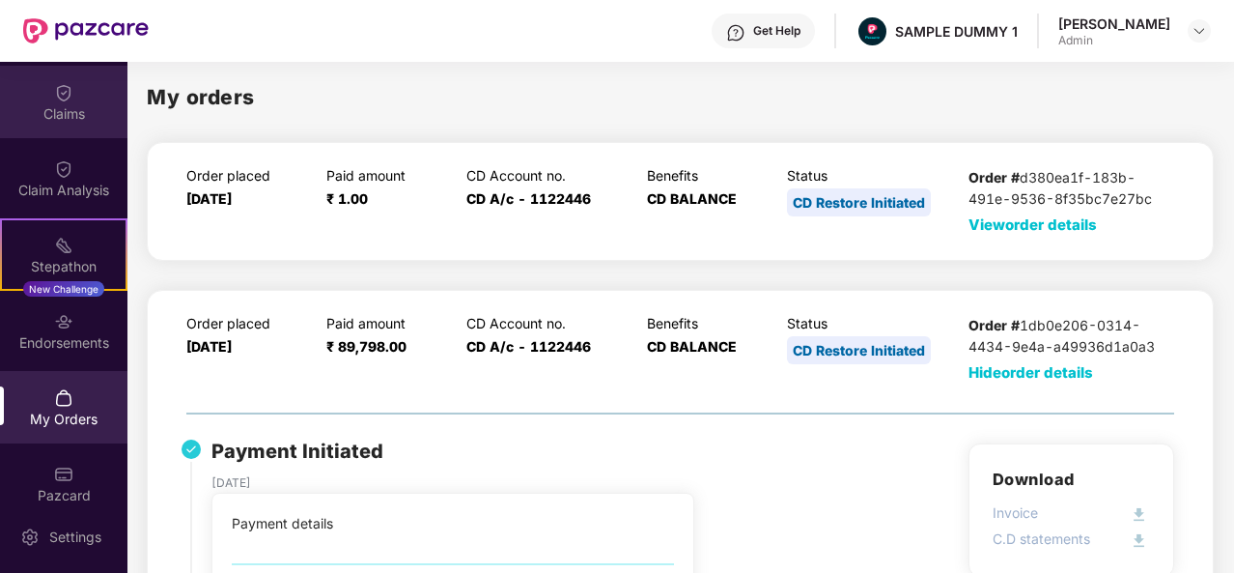
click at [75, 99] on div "Claims" at bounding box center [63, 102] width 127 height 72
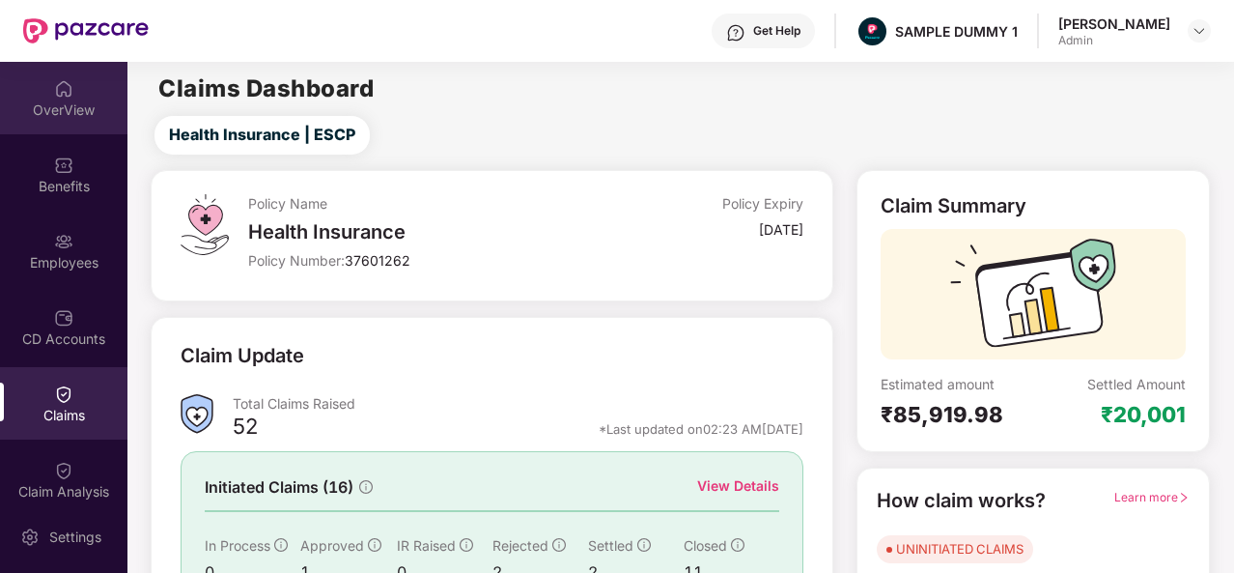
click at [86, 109] on div "OverView" at bounding box center [63, 109] width 127 height 19
